Goal: Entertainment & Leisure: Consume media (video, audio)

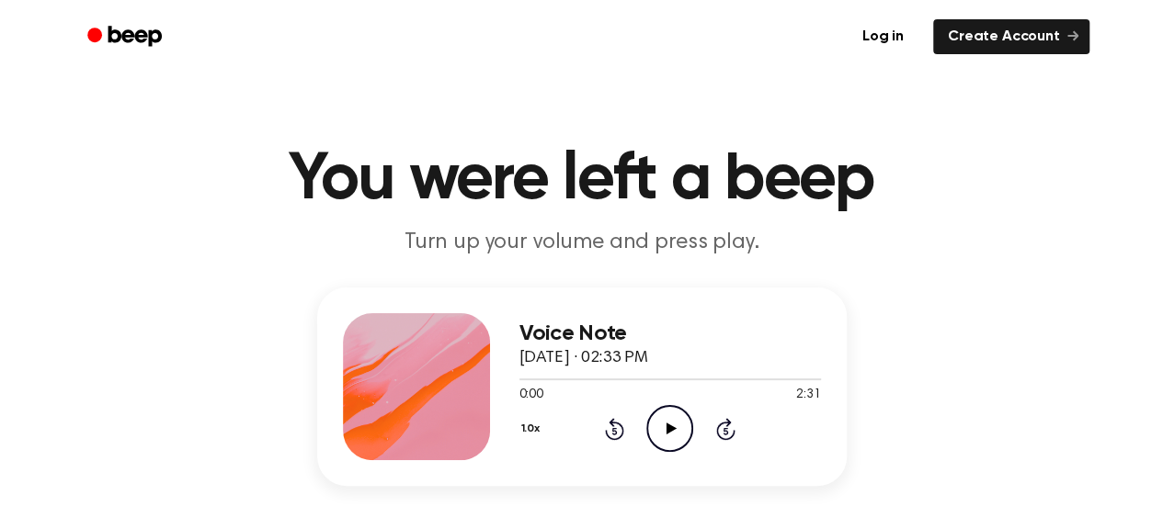
click at [675, 422] on icon "Play Audio" at bounding box center [669, 428] width 47 height 47
click at [665, 427] on icon at bounding box center [669, 429] width 8 height 12
click at [667, 418] on icon "Play Audio" at bounding box center [669, 428] width 47 height 47
click at [679, 440] on icon "Play Audio" at bounding box center [669, 428] width 47 height 47
click at [669, 417] on icon "Pause Audio" at bounding box center [669, 428] width 47 height 47
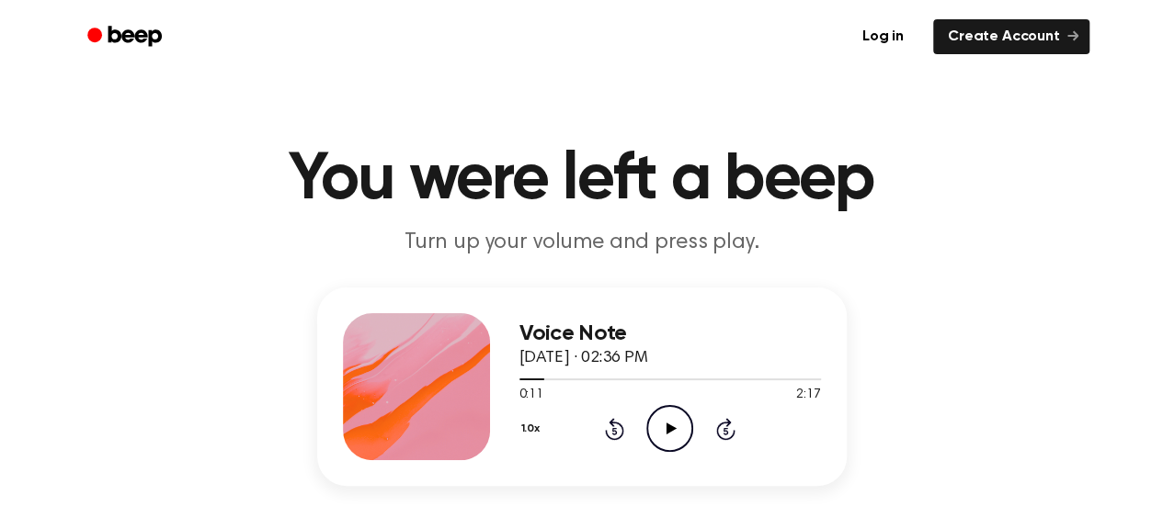
click at [669, 417] on icon "Play Audio" at bounding box center [669, 428] width 47 height 47
click at [667, 425] on icon at bounding box center [671, 429] width 10 height 12
click at [666, 414] on icon "Pause Audio" at bounding box center [669, 428] width 47 height 47
click at [686, 420] on icon "Play Audio" at bounding box center [669, 428] width 47 height 47
click at [663, 426] on icon "Play Audio" at bounding box center [669, 428] width 47 height 47
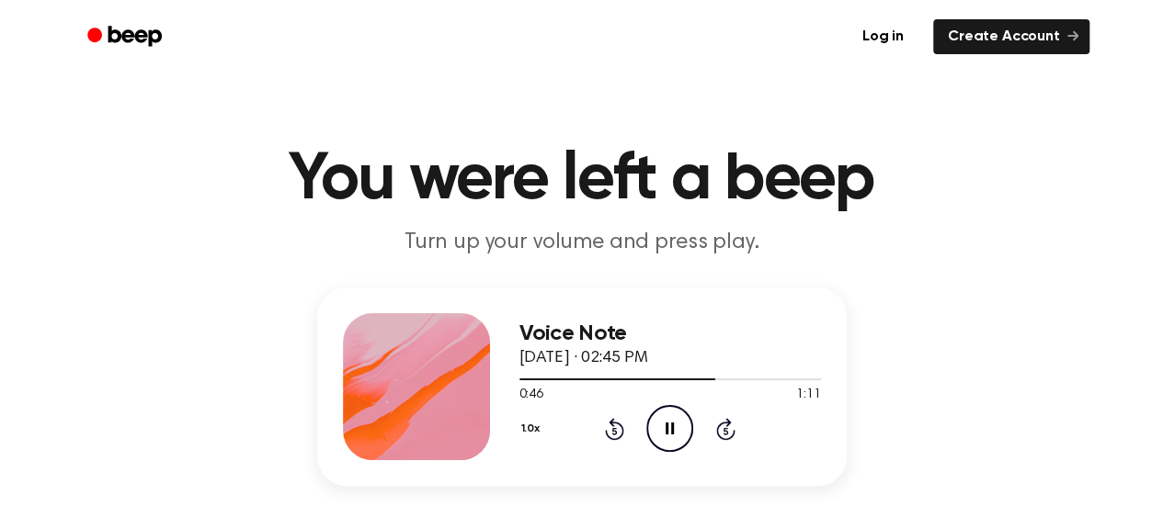
click at [669, 422] on icon "Pause Audio" at bounding box center [669, 428] width 47 height 47
click at [665, 437] on icon "Play Audio" at bounding box center [669, 428] width 47 height 47
click at [659, 422] on icon "Pause Audio" at bounding box center [669, 428] width 47 height 47
click at [673, 433] on icon "Play Audio" at bounding box center [669, 428] width 47 height 47
click at [663, 414] on icon "Play Audio" at bounding box center [669, 428] width 47 height 47
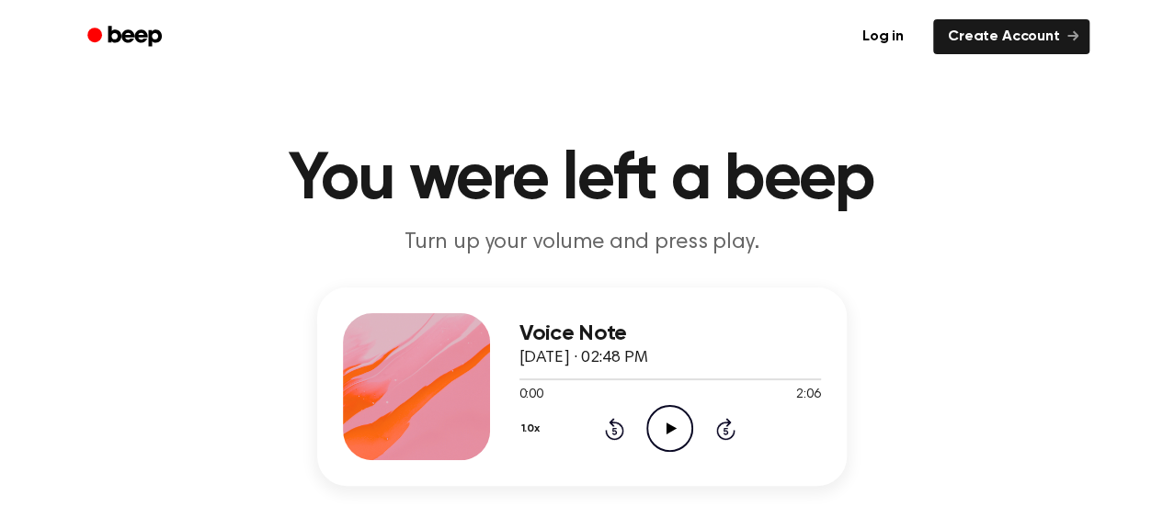
click at [667, 437] on icon "Play Audio" at bounding box center [669, 428] width 47 height 47
click at [671, 433] on icon "Play Audio" at bounding box center [669, 428] width 47 height 47
click at [658, 450] on icon "Play Audio" at bounding box center [669, 428] width 47 height 47
